Goal: Information Seeking & Learning: Find specific fact

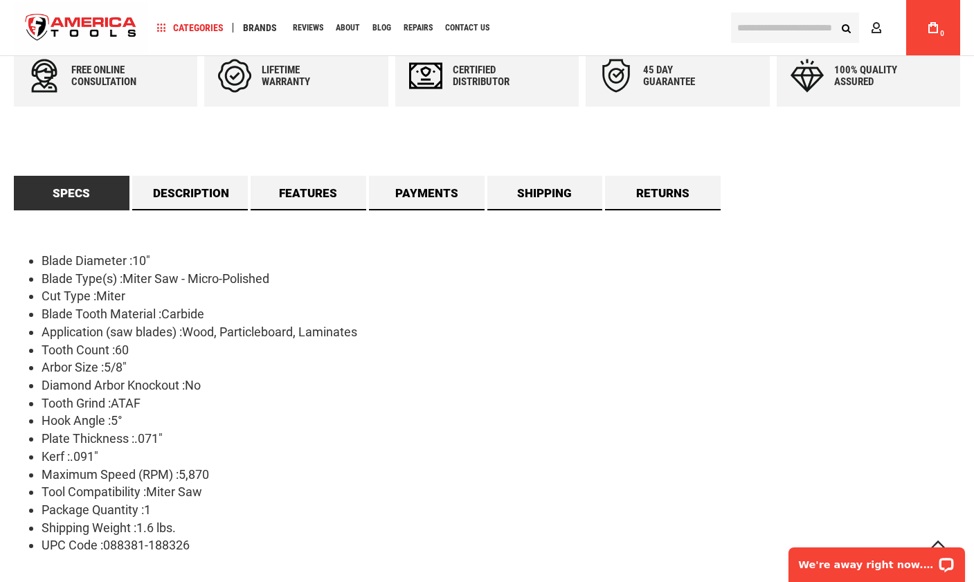
scroll to position [752, 0]
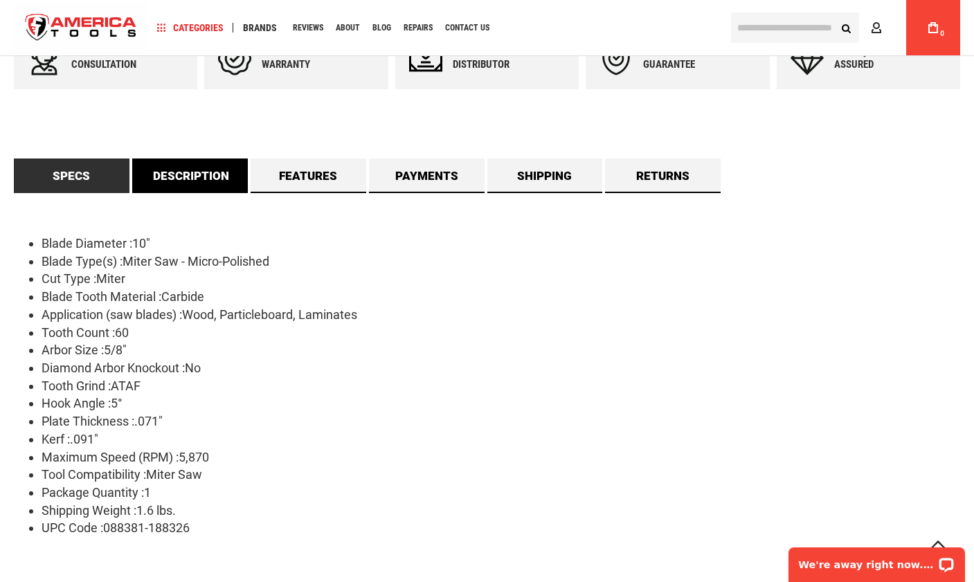
click at [195, 186] on link "Description" at bounding box center [190, 175] width 116 height 35
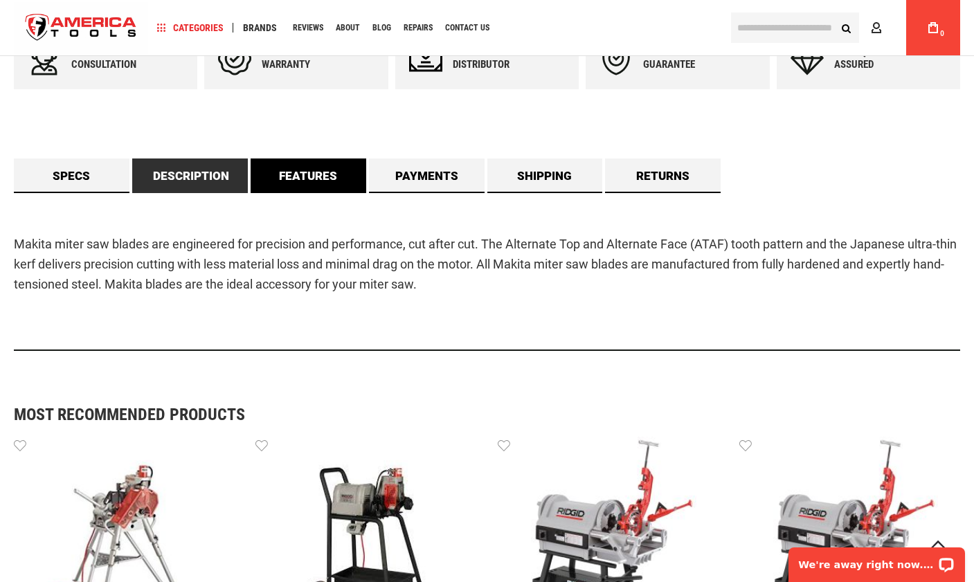
click at [321, 161] on link "Features" at bounding box center [309, 175] width 116 height 35
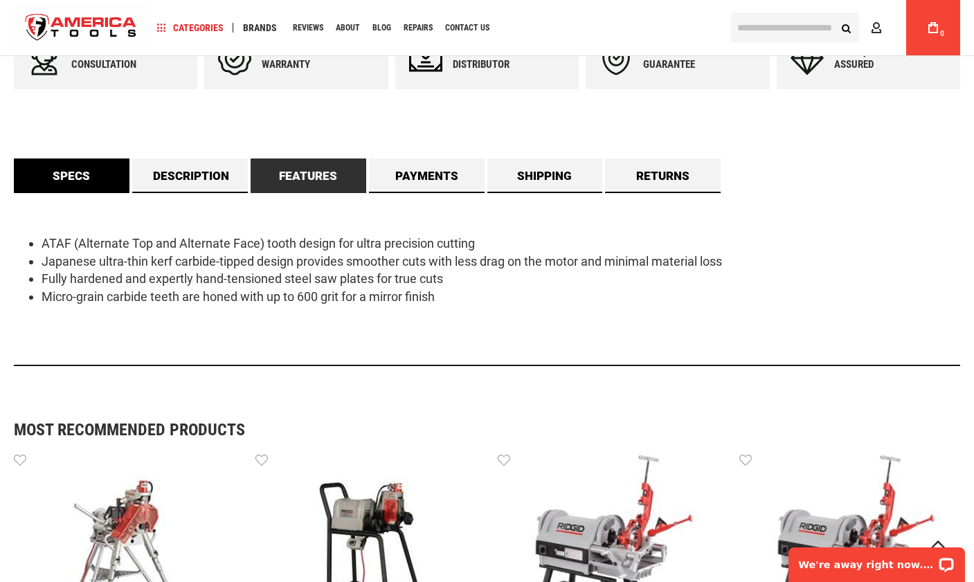
click at [68, 167] on link "Specs" at bounding box center [72, 175] width 116 height 35
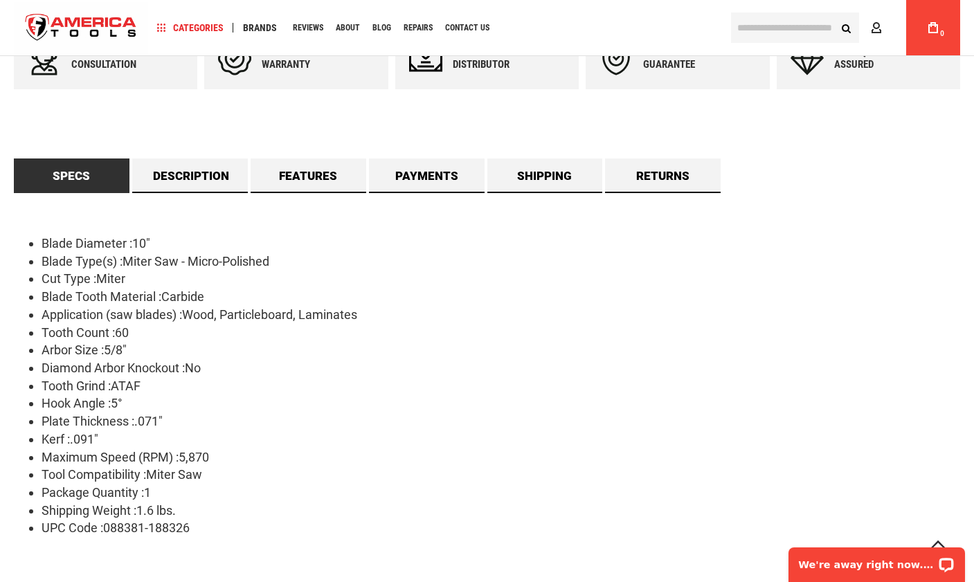
scroll to position [813, 0]
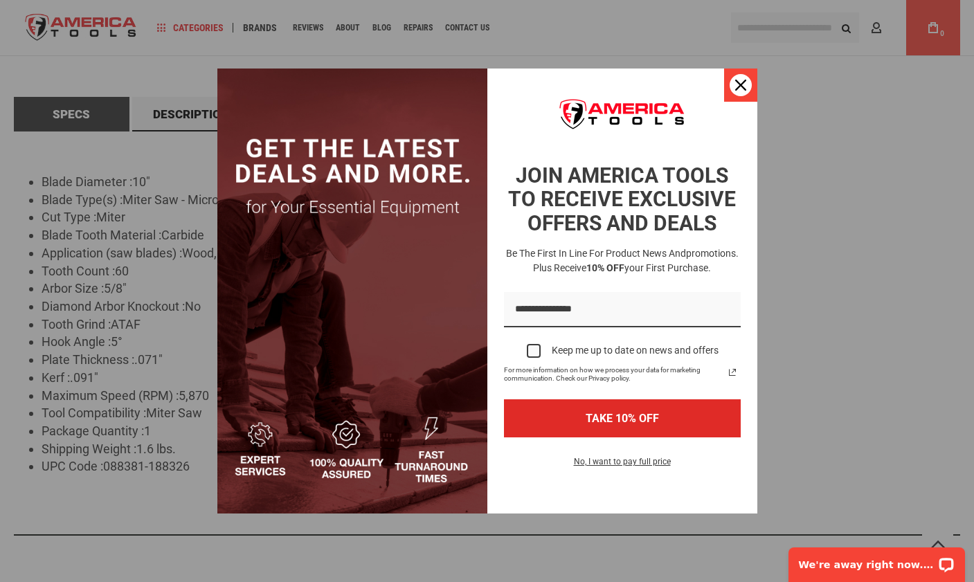
click at [736, 86] on icon "close icon" at bounding box center [740, 85] width 11 height 11
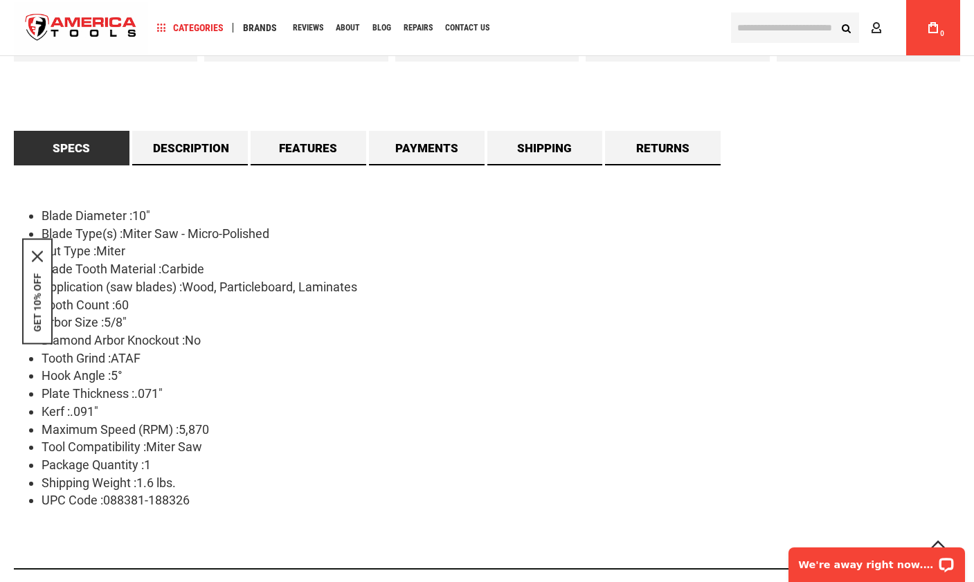
scroll to position [780, 0]
drag, startPoint x: 43, startPoint y: 412, endPoint x: 100, endPoint y: 410, distance: 56.8
click at [100, 410] on li "Kerf :.091"" at bounding box center [501, 411] width 918 height 18
copy li "Kerf :.091""
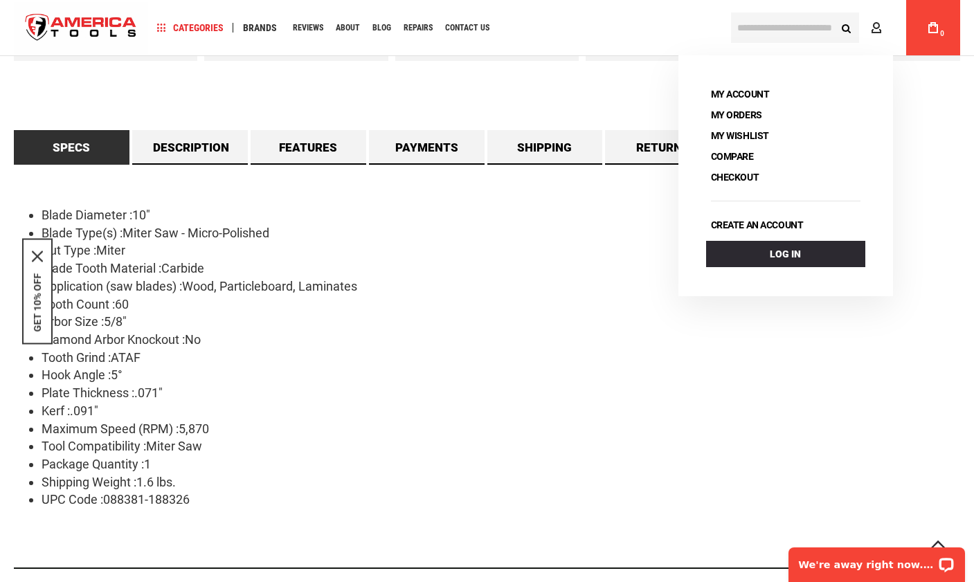
click at [139, 323] on li "Arbor Size :5/8"" at bounding box center [501, 322] width 918 height 18
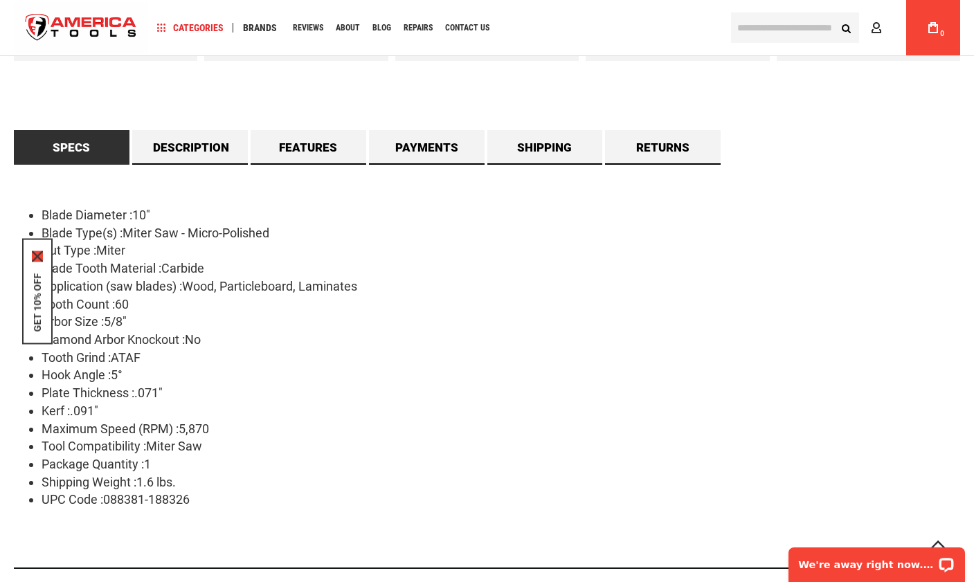
click at [39, 257] on icon "close icon" at bounding box center [37, 256] width 11 height 11
drag, startPoint x: 42, startPoint y: 322, endPoint x: 131, endPoint y: 323, distance: 88.6
click at [131, 323] on li "Arbor Size :5/8"" at bounding box center [501, 322] width 918 height 18
copy li "Arbor Size :5/8""
click at [868, 206] on li "Blade Diameter :10"" at bounding box center [501, 215] width 918 height 18
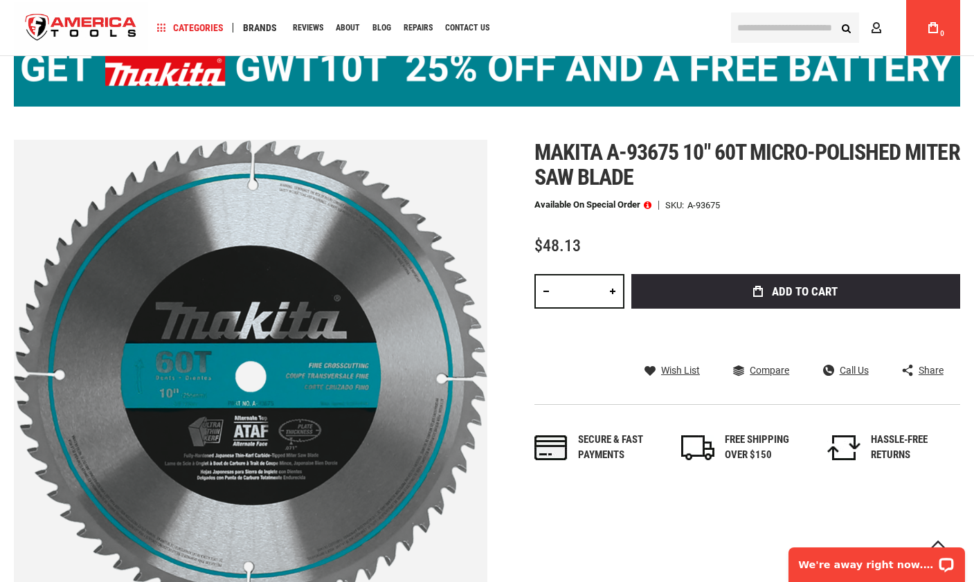
scroll to position [113, 0]
